Goal: Task Accomplishment & Management: Use online tool/utility

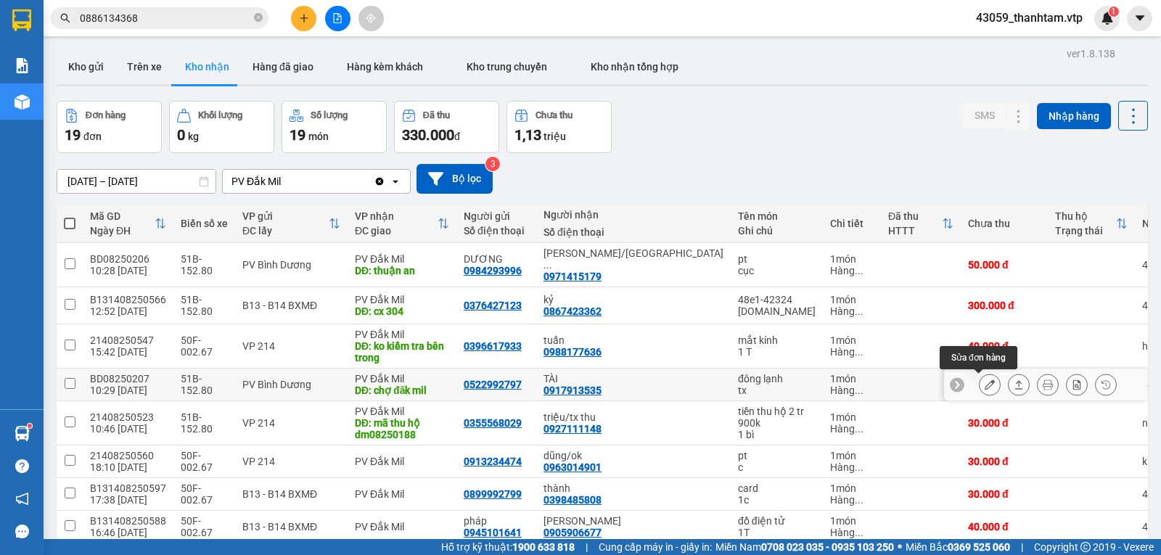
click at [985, 381] on icon at bounding box center [990, 385] width 10 height 10
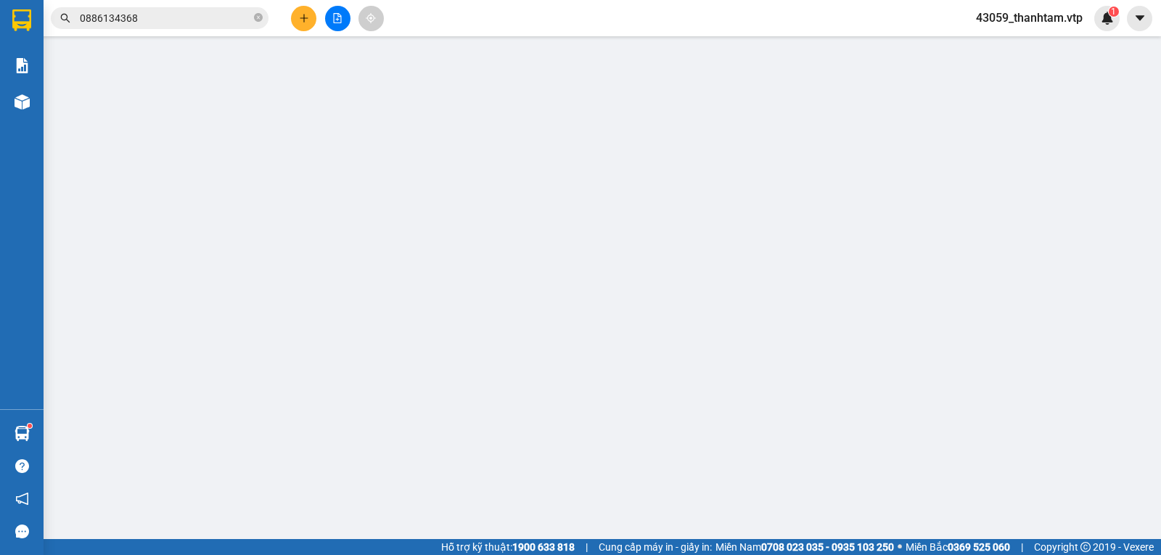
type input "0522992797"
type input "0917913535"
type input "TÀI"
type input "chợ đăk mil"
type input "100.000"
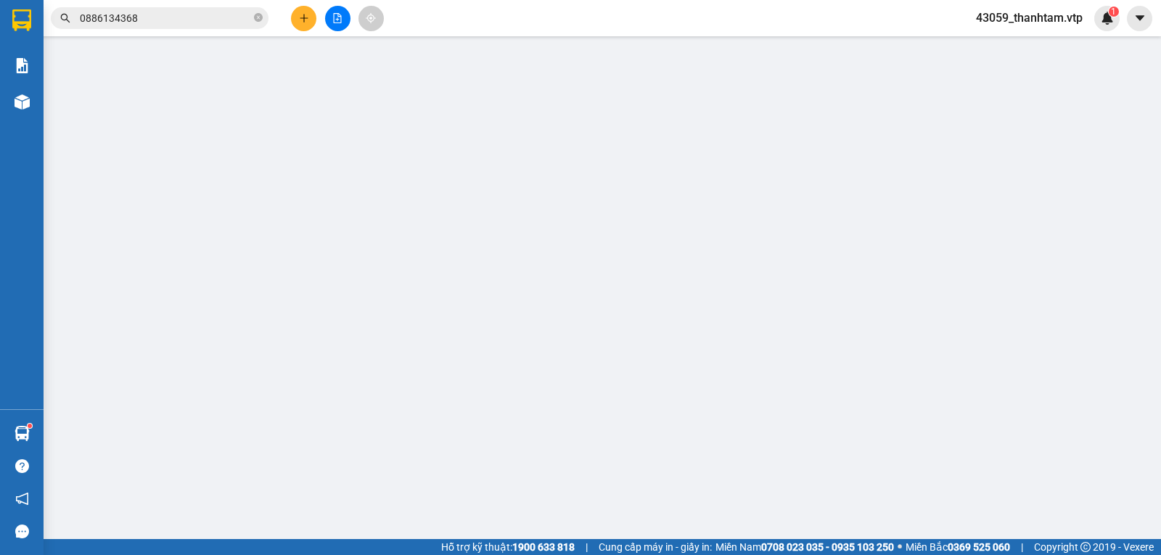
type input "100.000"
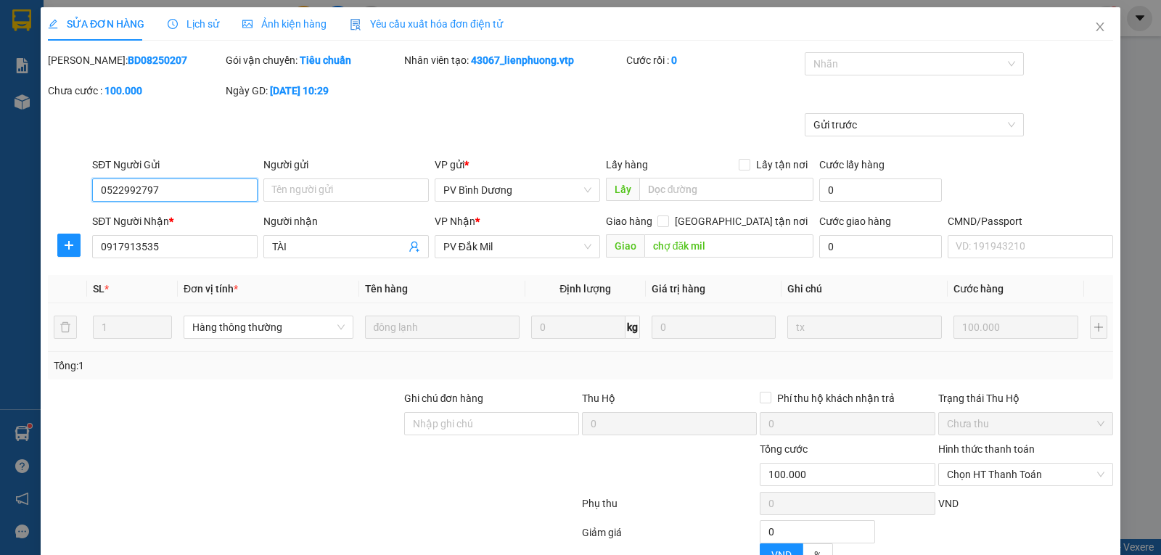
type input "5.000"
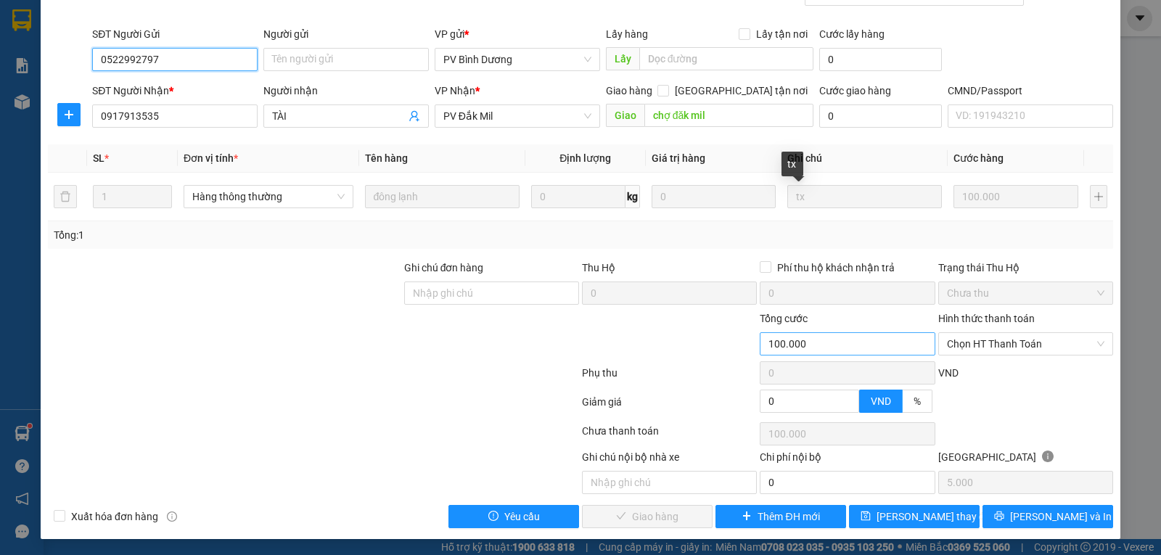
scroll to position [132, 0]
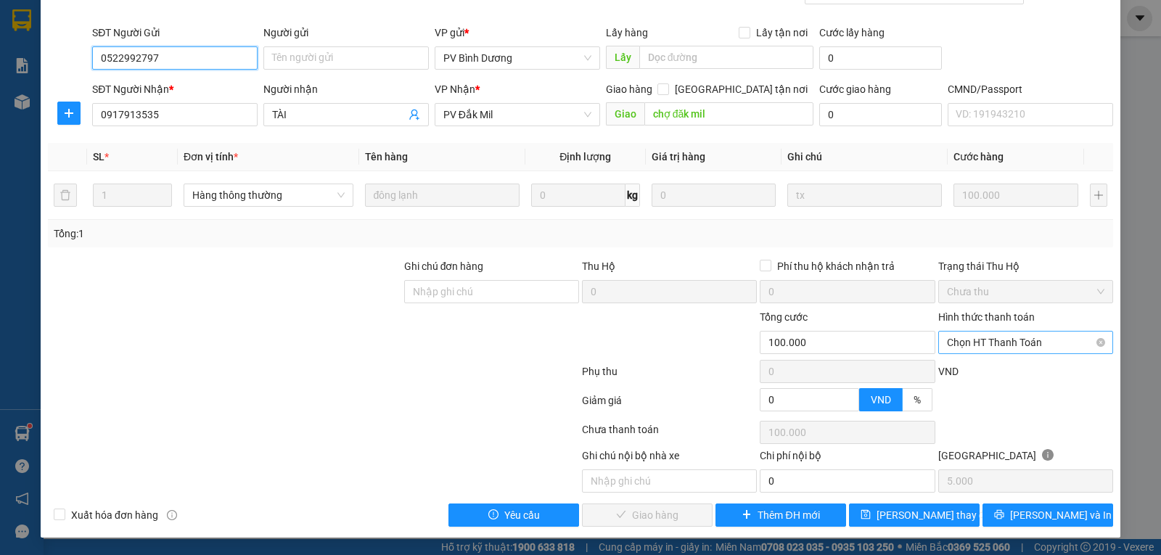
click at [951, 346] on span "Chọn HT Thanh Toán" at bounding box center [1026, 343] width 158 height 22
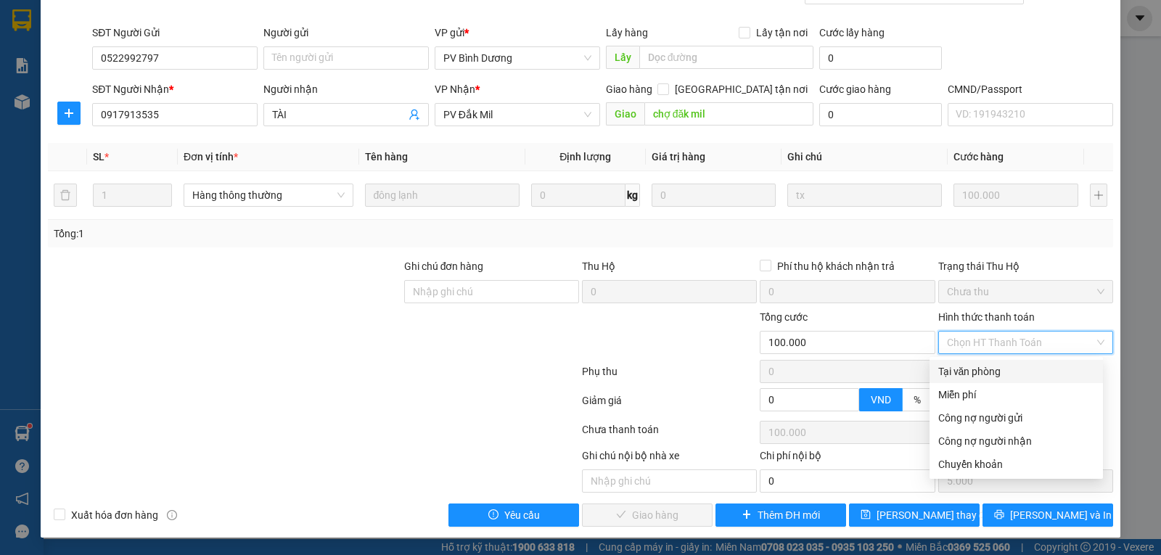
click at [963, 369] on div "Tại văn phòng" at bounding box center [1017, 372] width 156 height 16
type input "0"
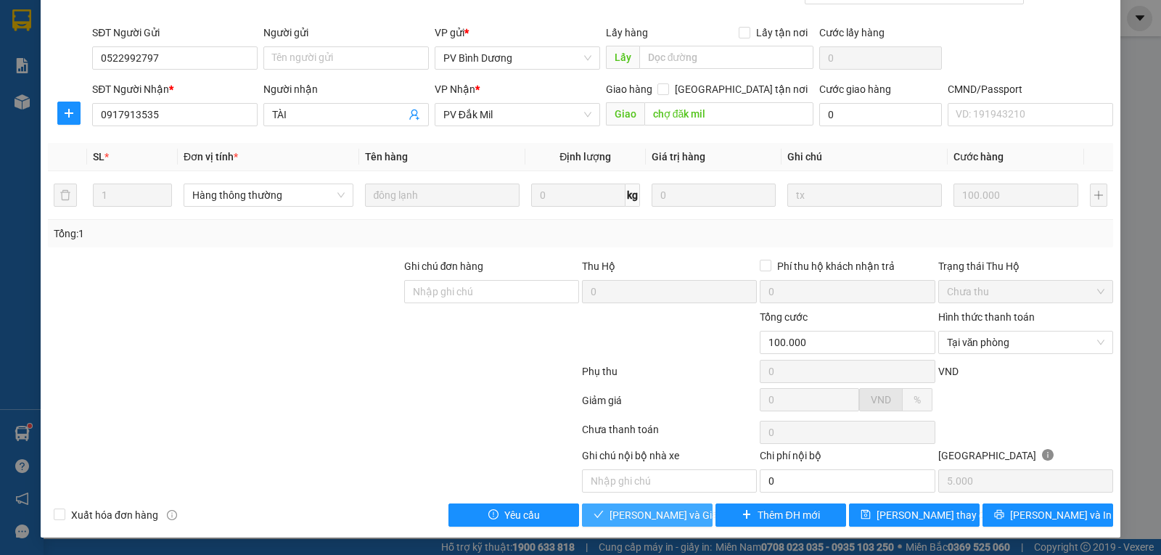
click at [637, 510] on span "[PERSON_NAME] và Giao hàng" at bounding box center [679, 515] width 139 height 16
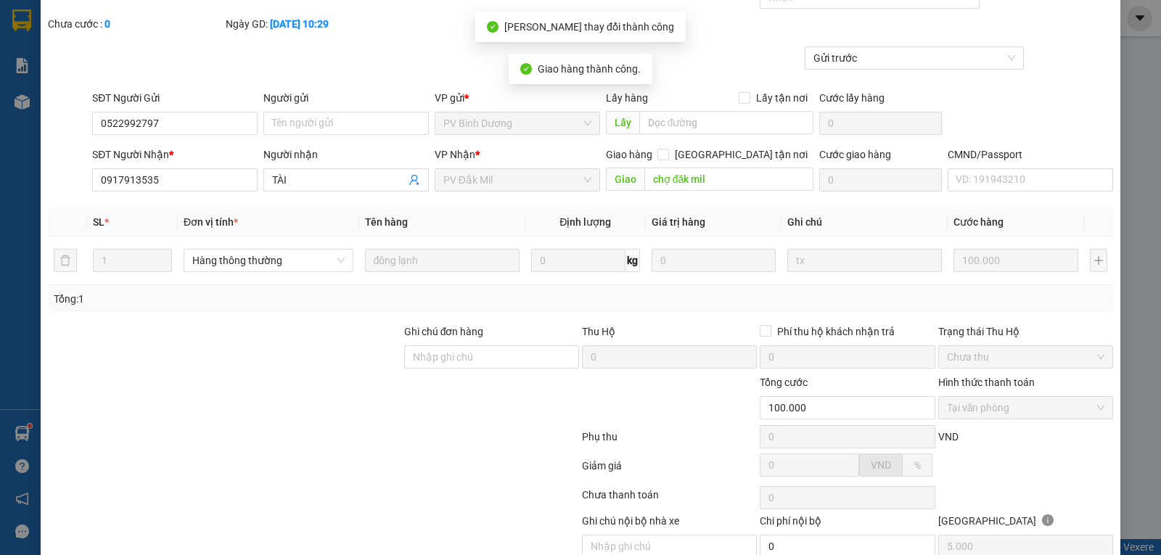
scroll to position [0, 0]
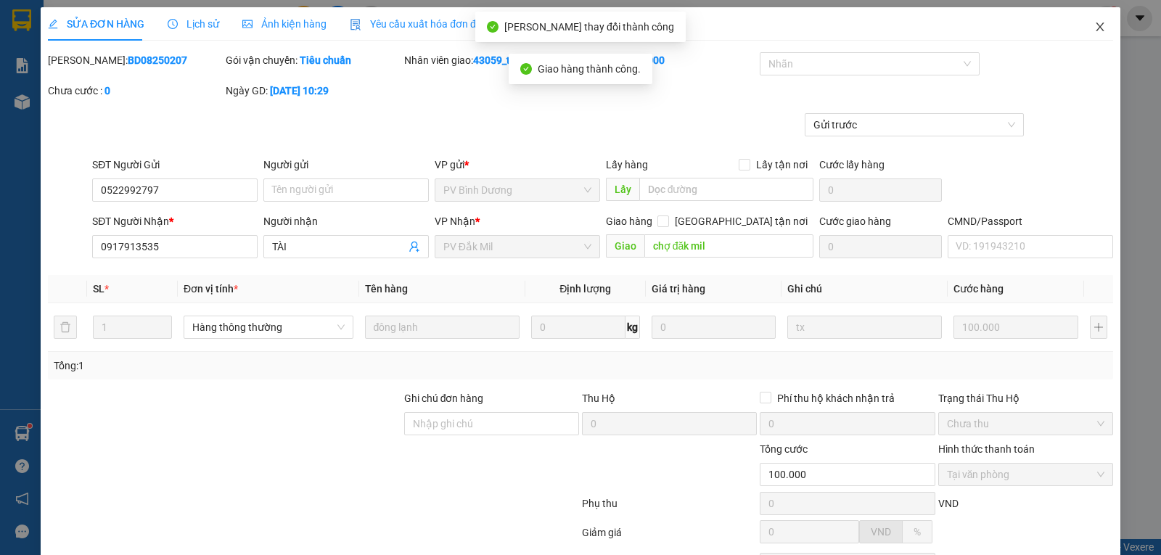
click at [1092, 21] on span "Close" at bounding box center [1100, 27] width 41 height 41
